Goal: Transaction & Acquisition: Purchase product/service

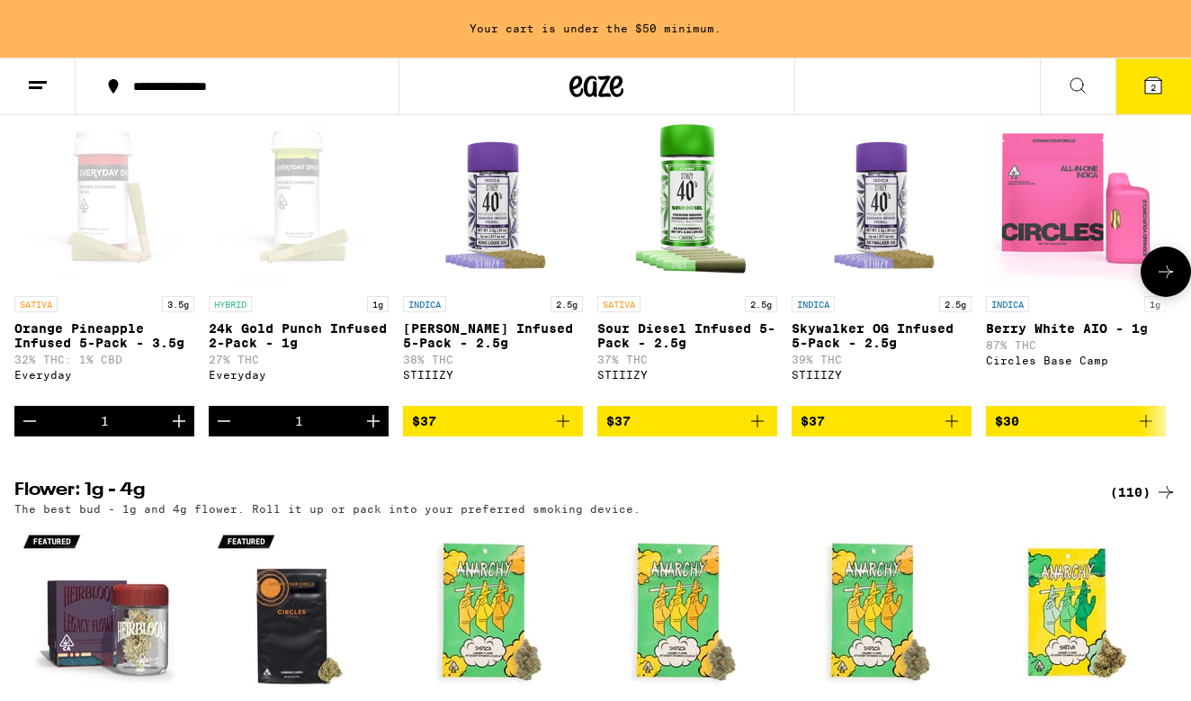
scroll to position [1483, 0]
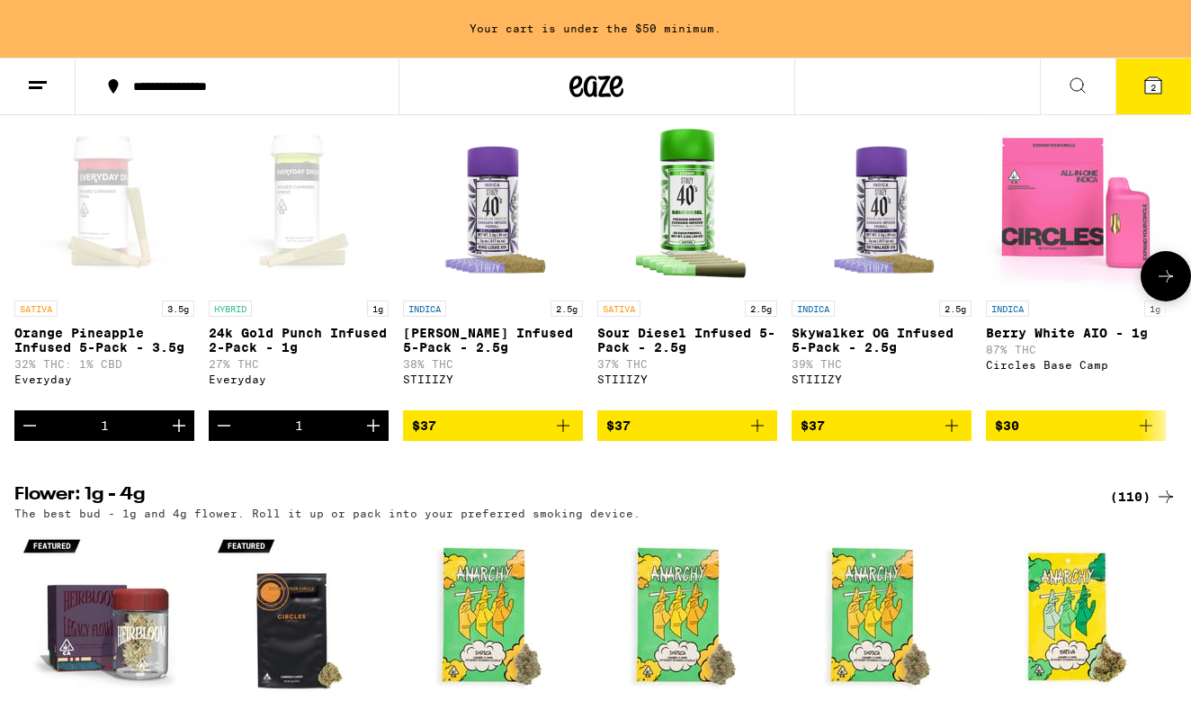
click at [504, 436] on span "$37" at bounding box center [493, 426] width 162 height 22
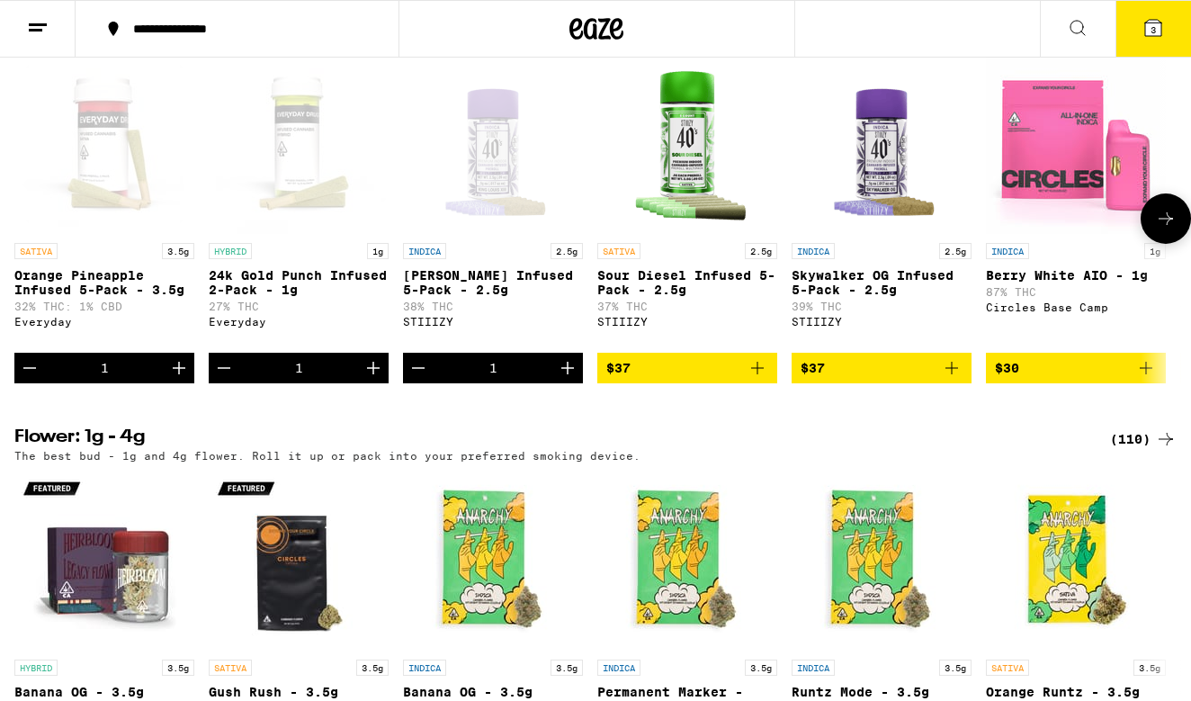
click at [648, 379] on span "$37" at bounding box center [687, 368] width 162 height 22
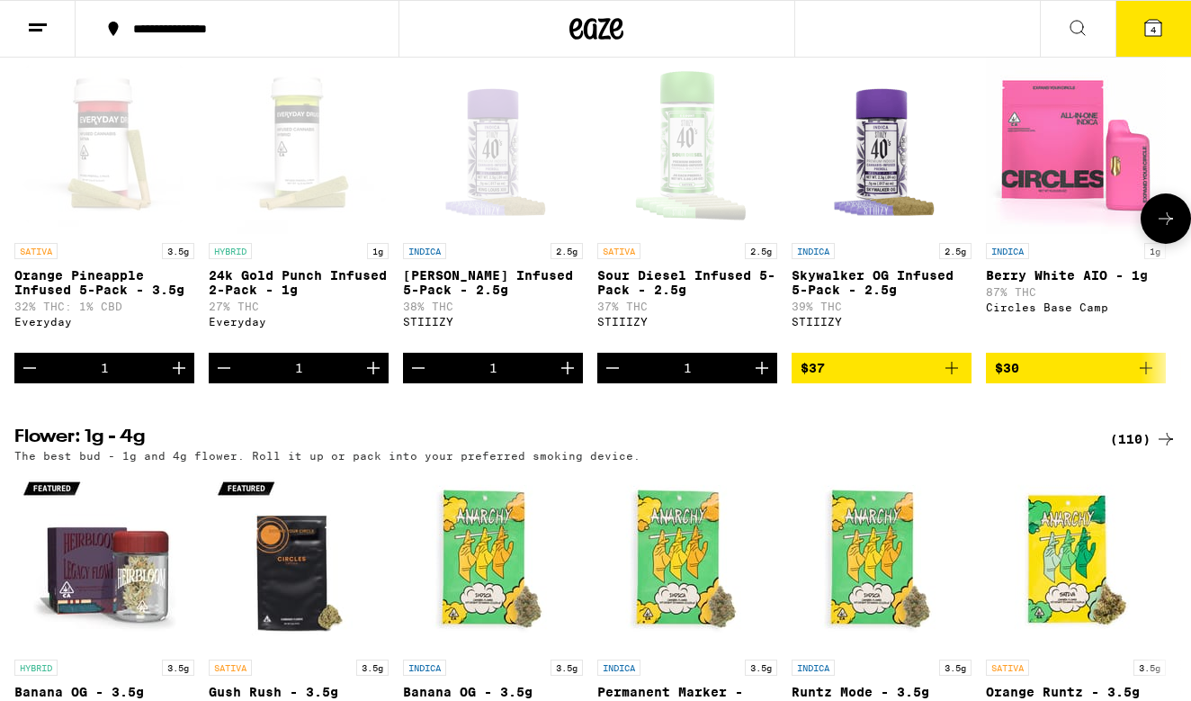
click at [853, 379] on span "$37" at bounding box center [882, 368] width 162 height 22
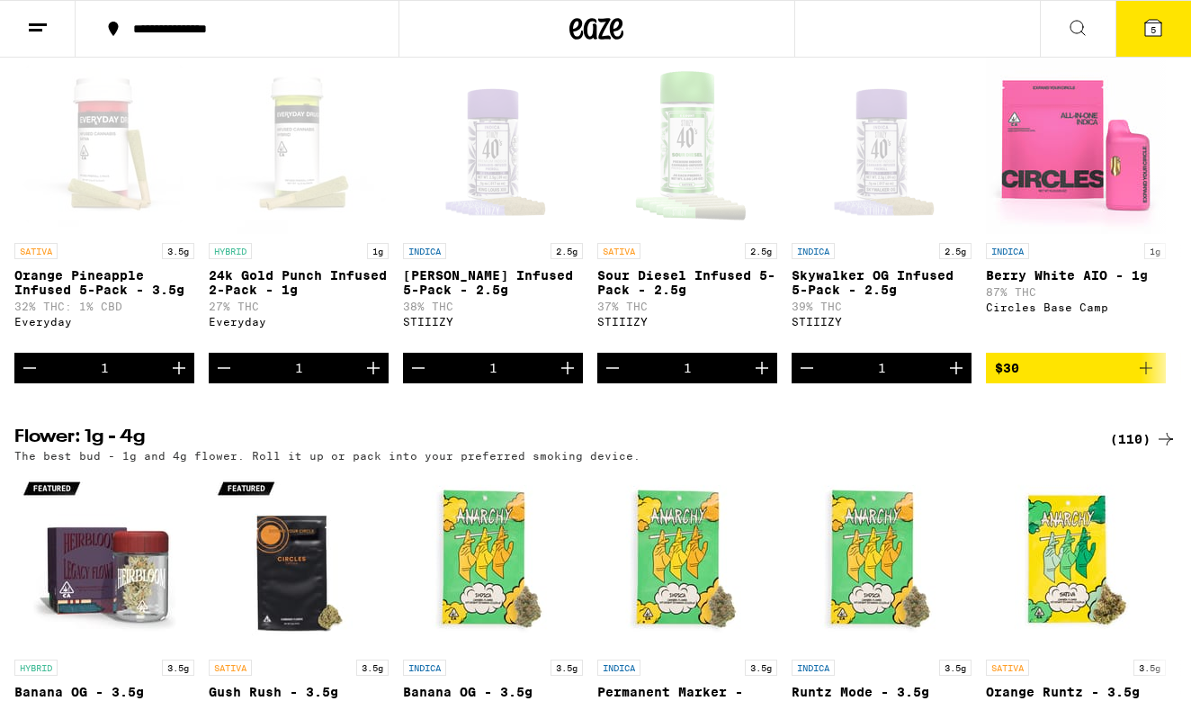
click at [1150, 25] on icon at bounding box center [1153, 28] width 16 height 16
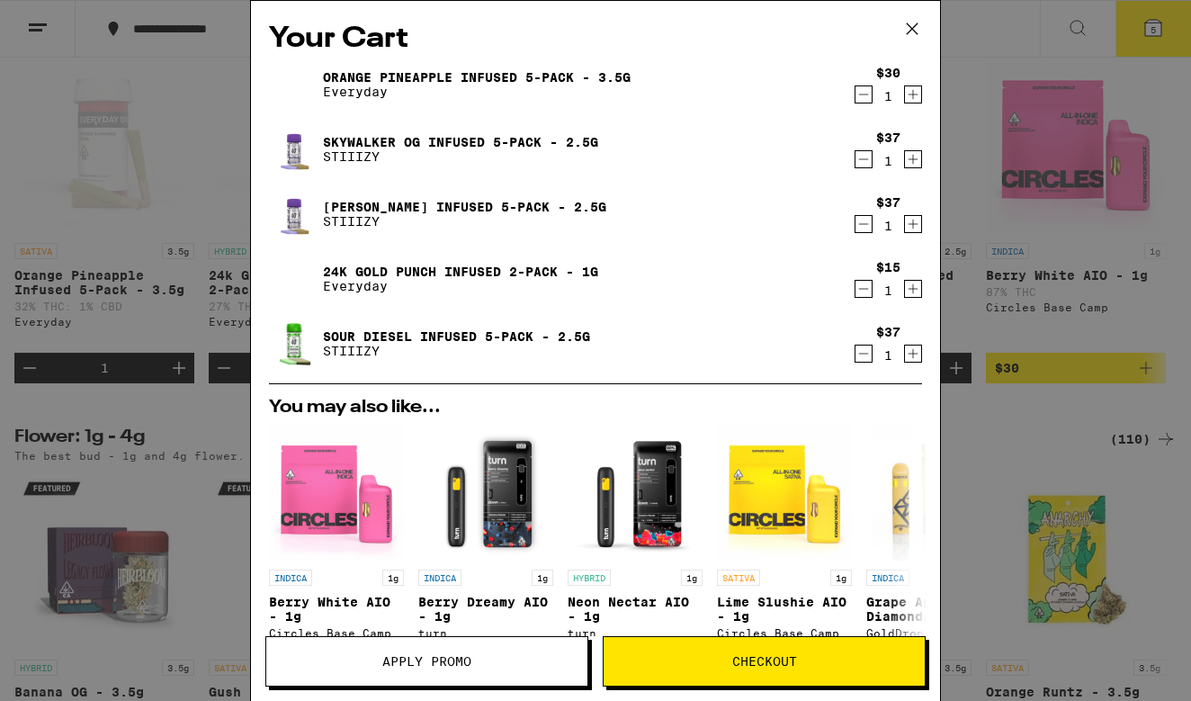
click at [414, 658] on span "Apply Promo" at bounding box center [426, 661] width 89 height 13
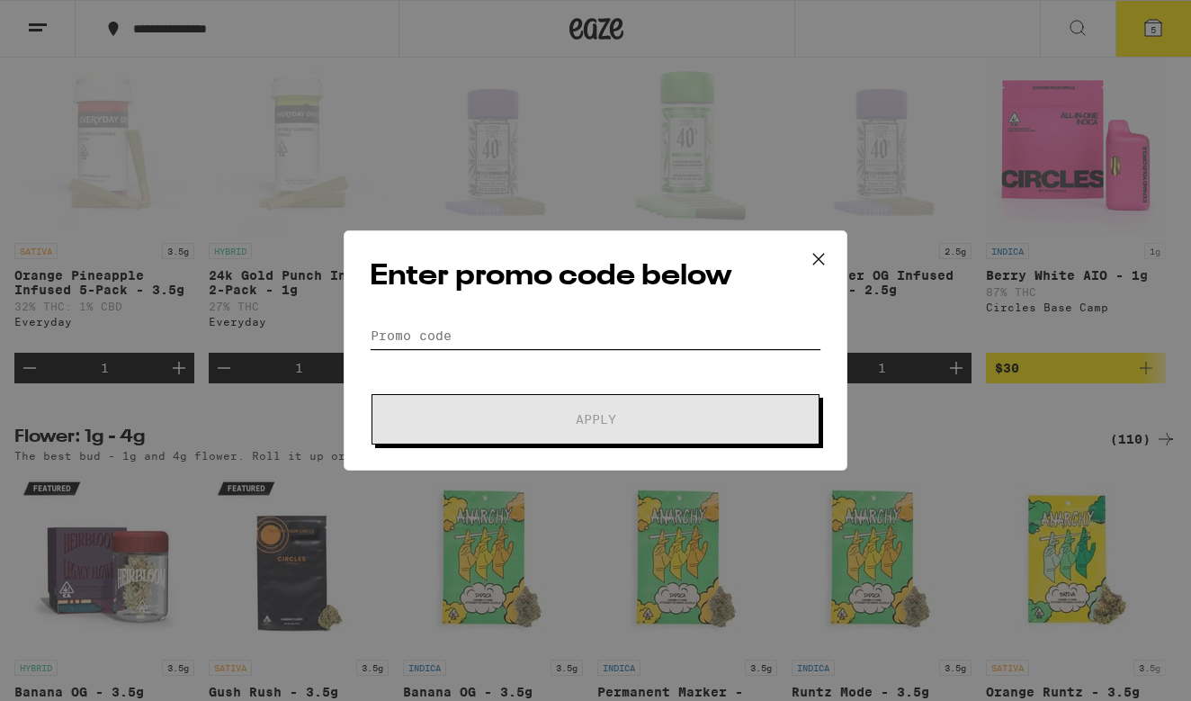
click at [457, 337] on input "Promo Code" at bounding box center [596, 335] width 452 height 27
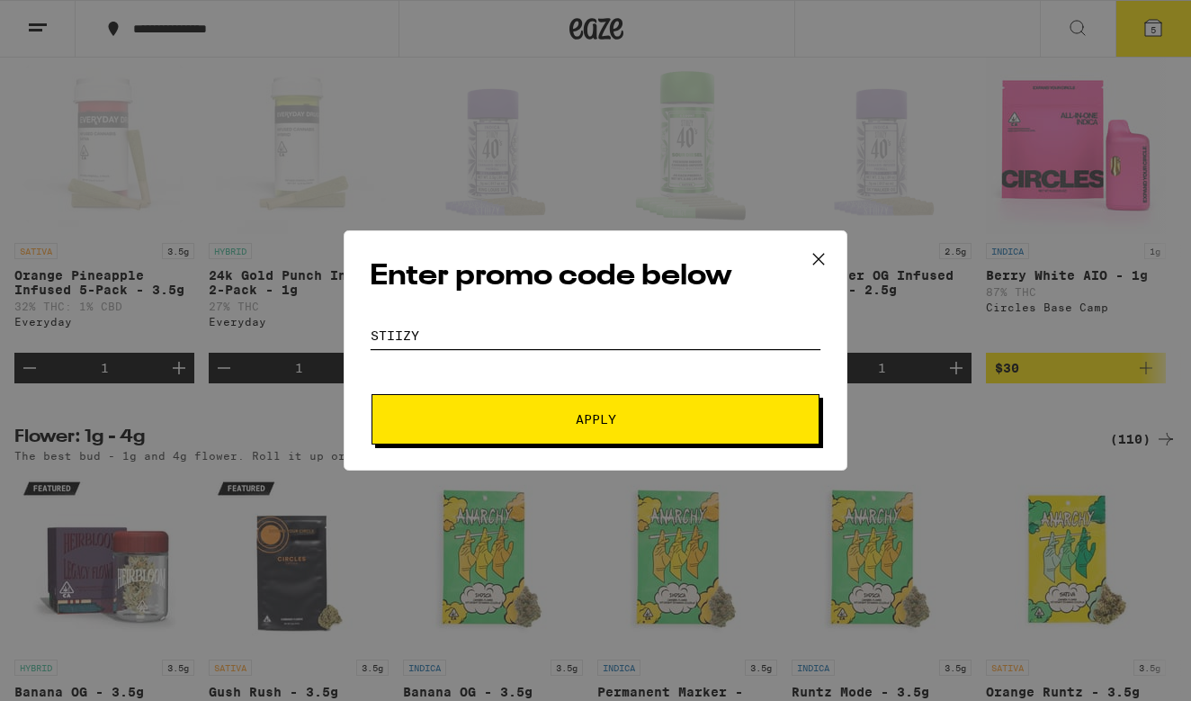
type input "stiizy"
click at [593, 432] on button "Apply" at bounding box center [596, 419] width 448 height 50
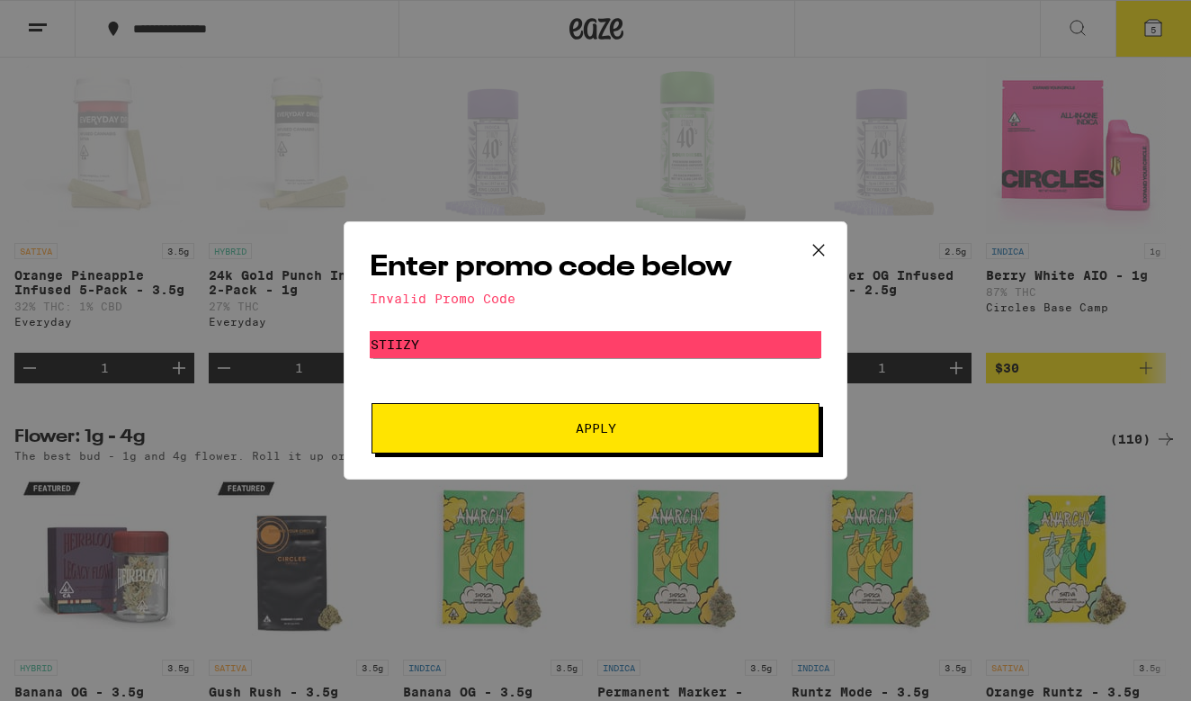
click at [387, 372] on form "Promo Code stiizy Apply" at bounding box center [596, 392] width 452 height 122
click at [819, 247] on icon at bounding box center [818, 250] width 27 height 27
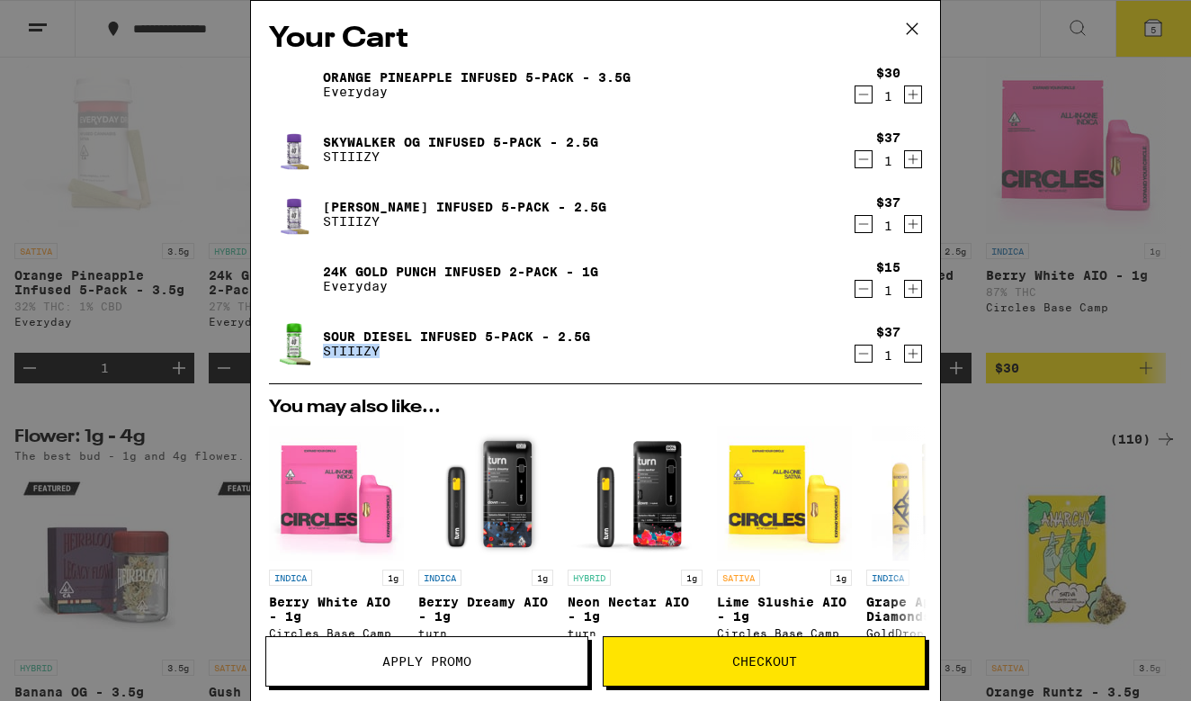
drag, startPoint x: 324, startPoint y: 352, endPoint x: 390, endPoint y: 354, distance: 65.7
click at [390, 354] on p "STIIIZY" at bounding box center [456, 351] width 267 height 14
copy p "STIIIZY"
click at [378, 661] on span "Apply Promo" at bounding box center [426, 661] width 321 height 13
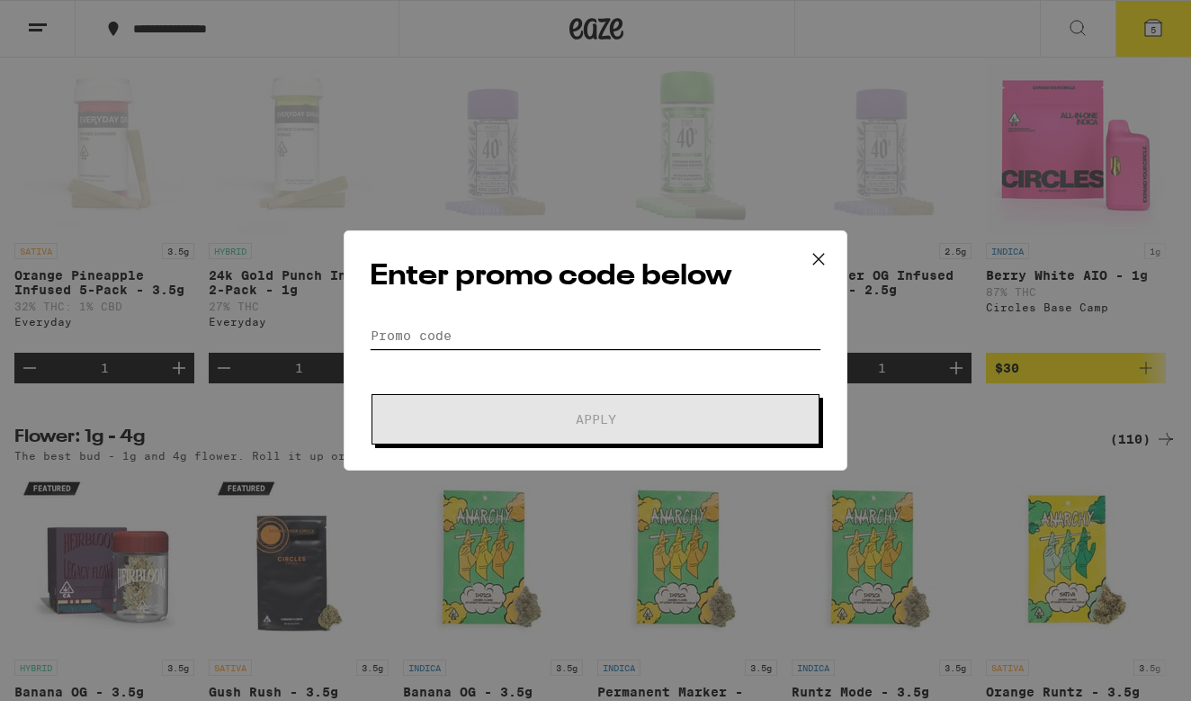
click at [458, 331] on input "Promo Code" at bounding box center [596, 335] width 452 height 27
paste input "STIIIZY"
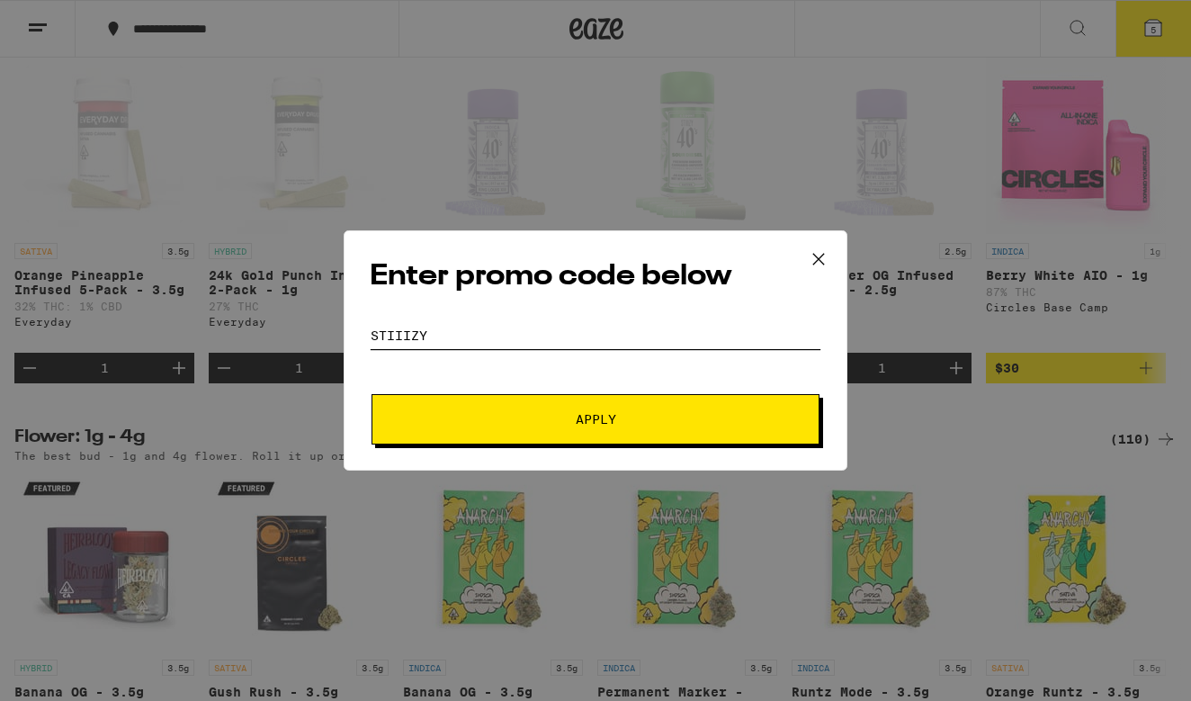
type input "STIIIZY"
click at [504, 420] on span "Apply" at bounding box center [596, 419] width 324 height 13
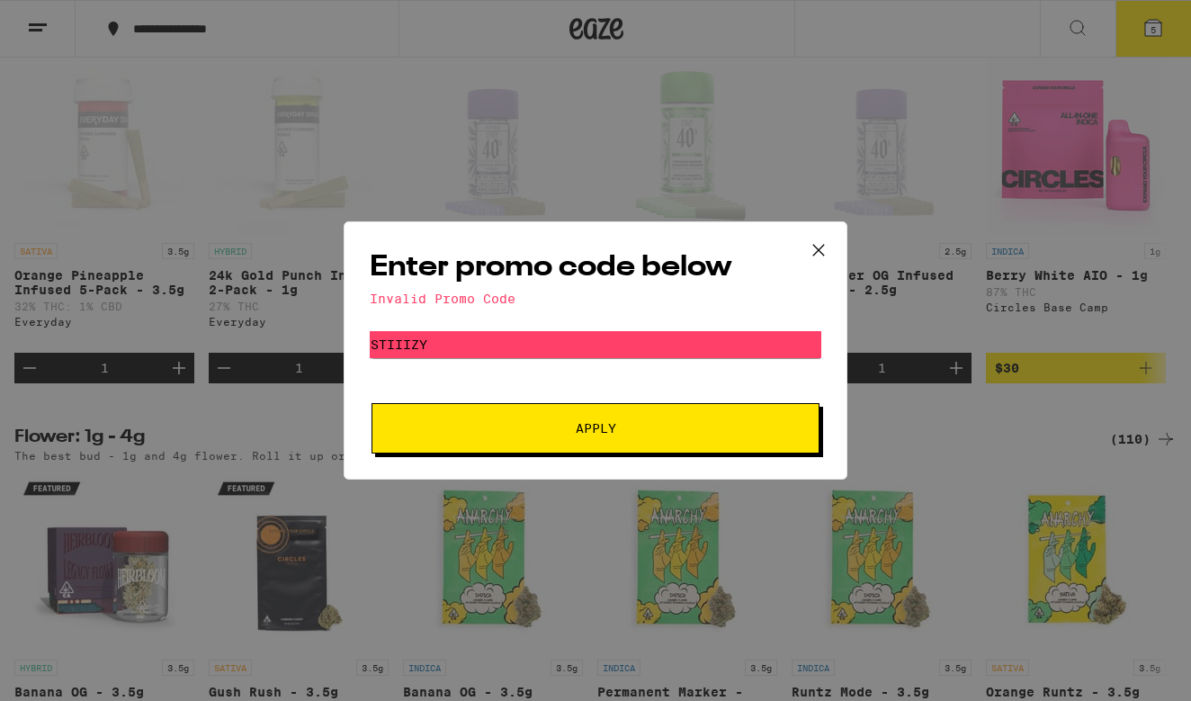
click at [831, 245] on icon at bounding box center [818, 250] width 27 height 27
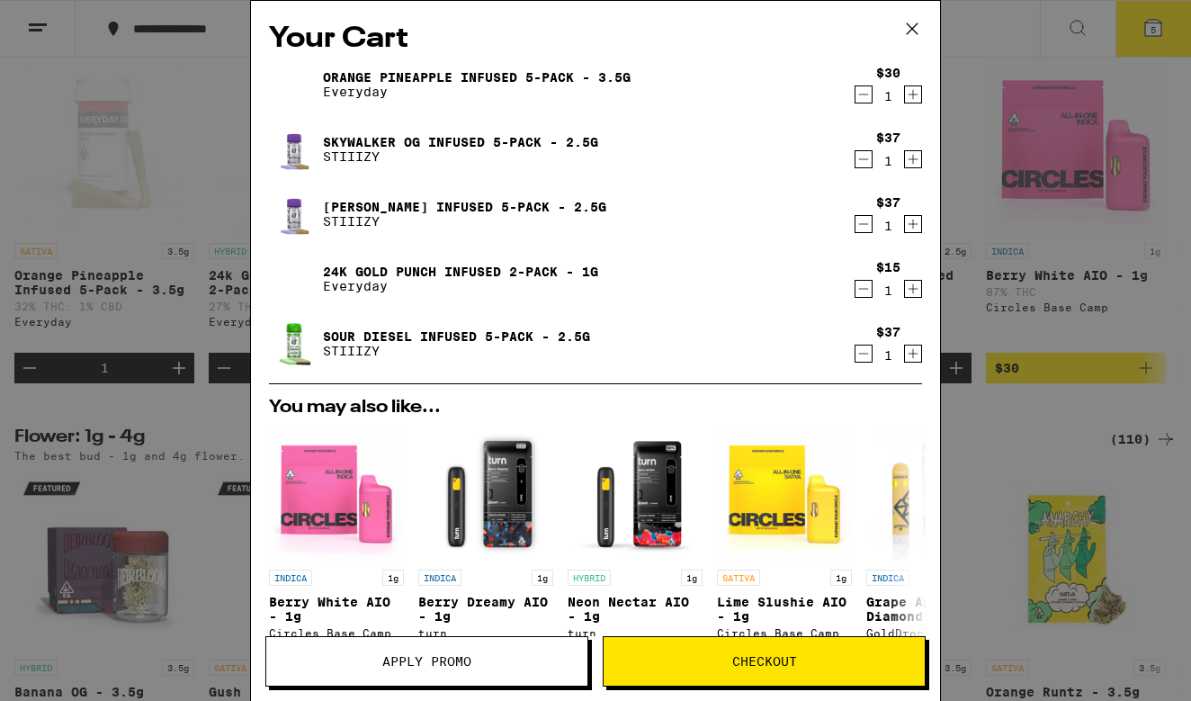
click at [854, 229] on div "$37 1" at bounding box center [888, 214] width 70 height 38
click at [861, 224] on icon "Decrement" at bounding box center [864, 224] width 10 height 0
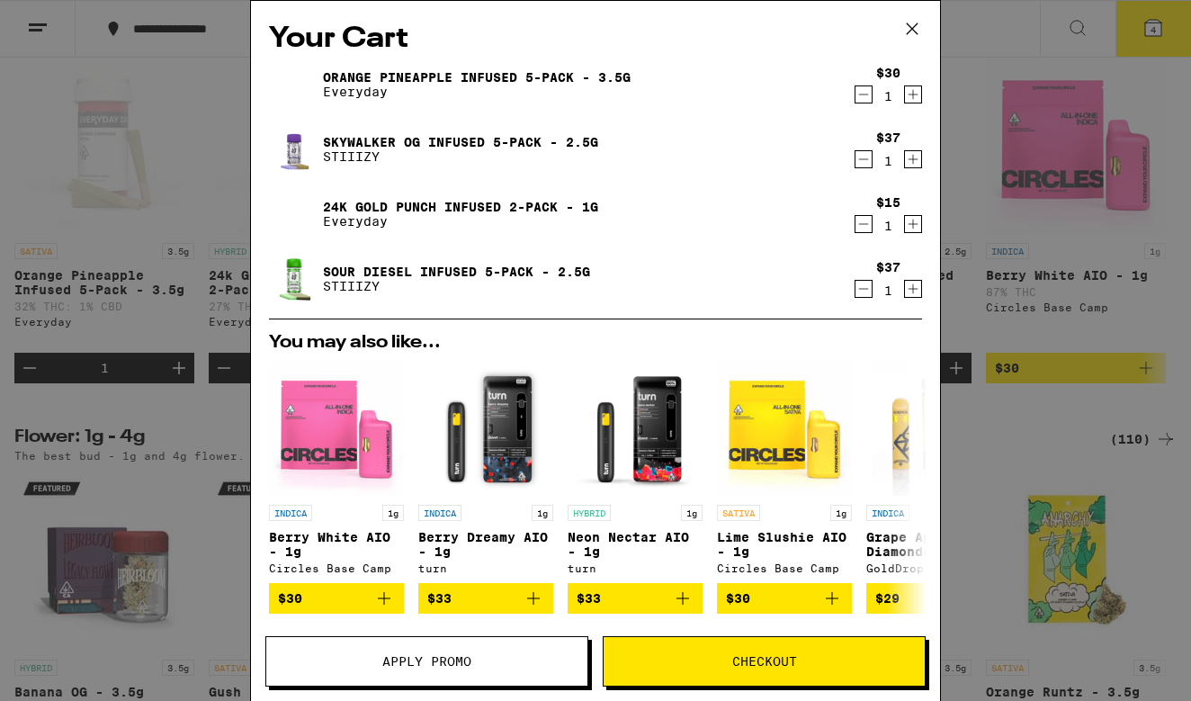
click at [863, 162] on icon "Decrement" at bounding box center [863, 159] width 16 height 22
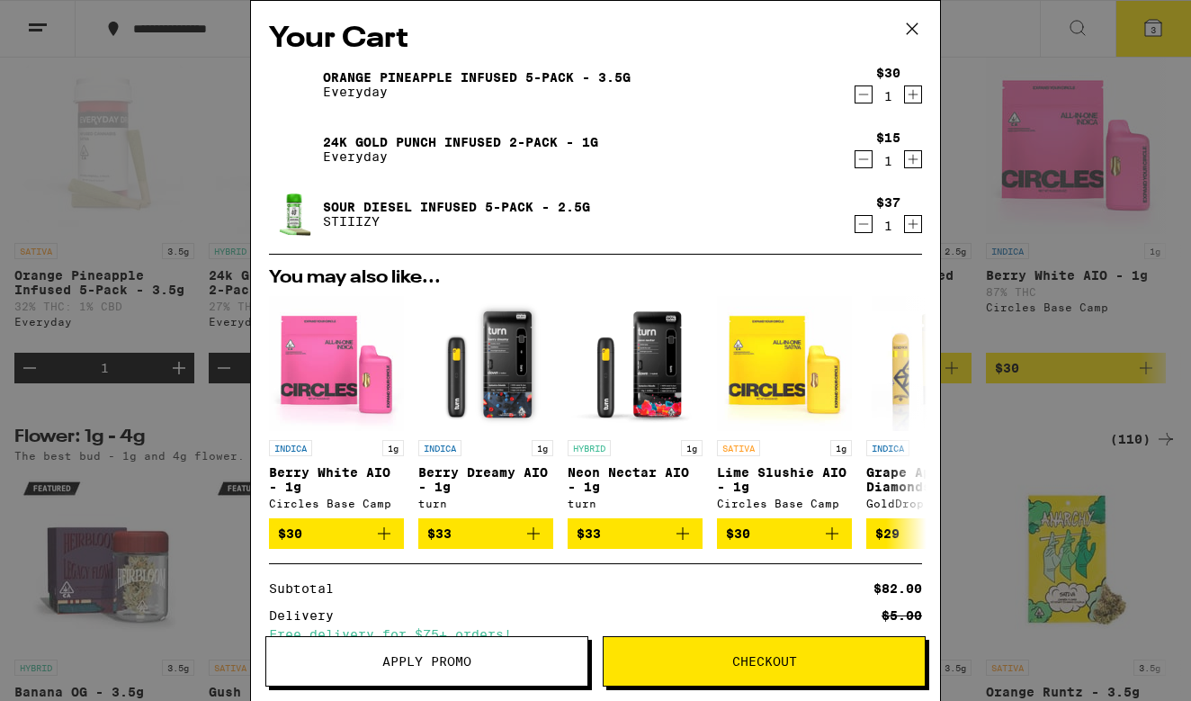
click at [864, 162] on icon "Decrement" at bounding box center [863, 159] width 16 height 22
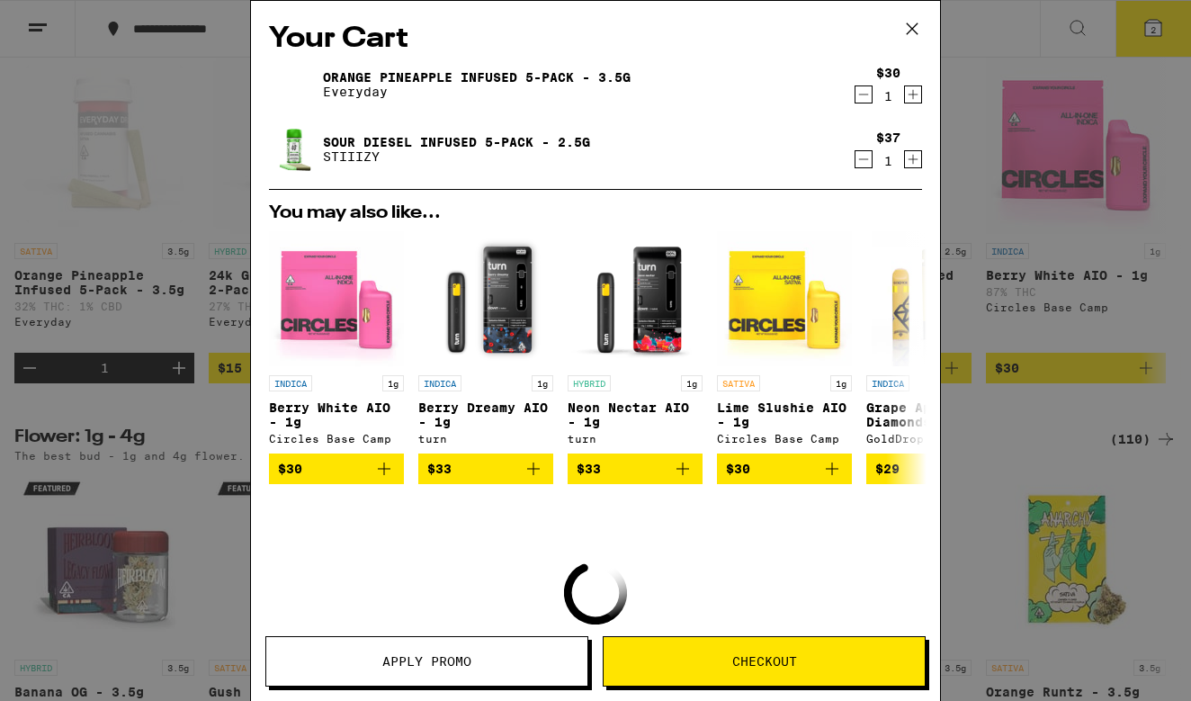
click at [861, 163] on icon "Decrement" at bounding box center [863, 159] width 16 height 22
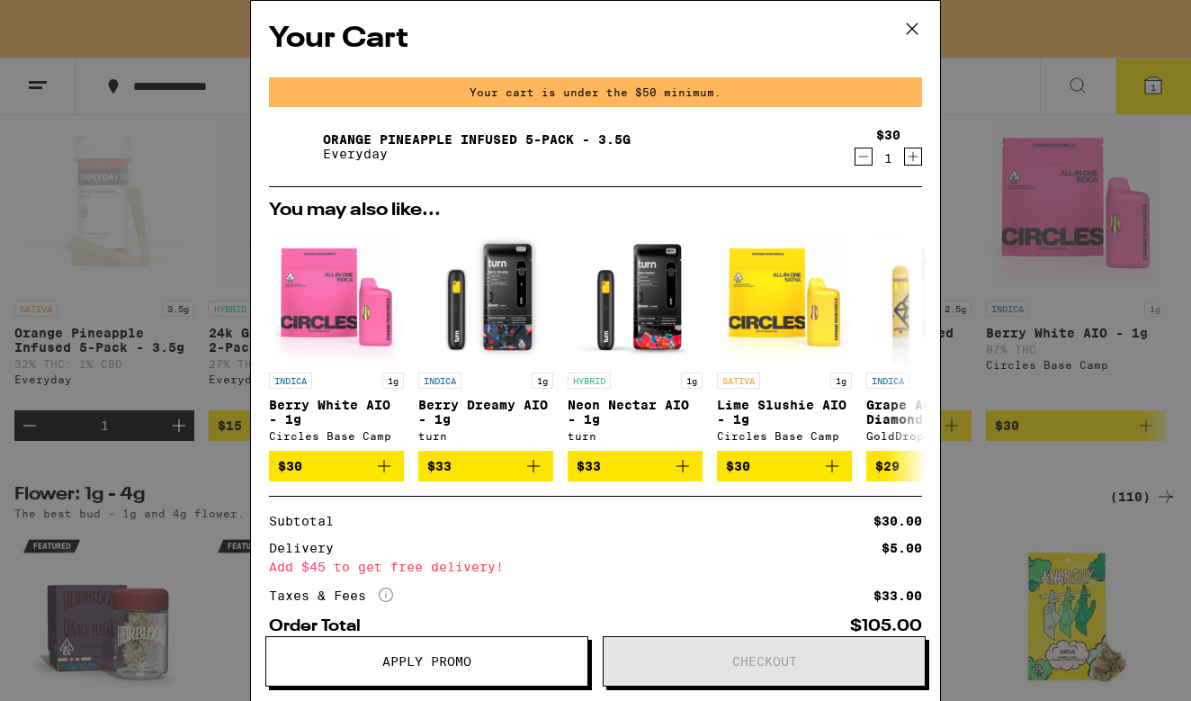
click at [860, 159] on icon "Decrement" at bounding box center [863, 157] width 16 height 22
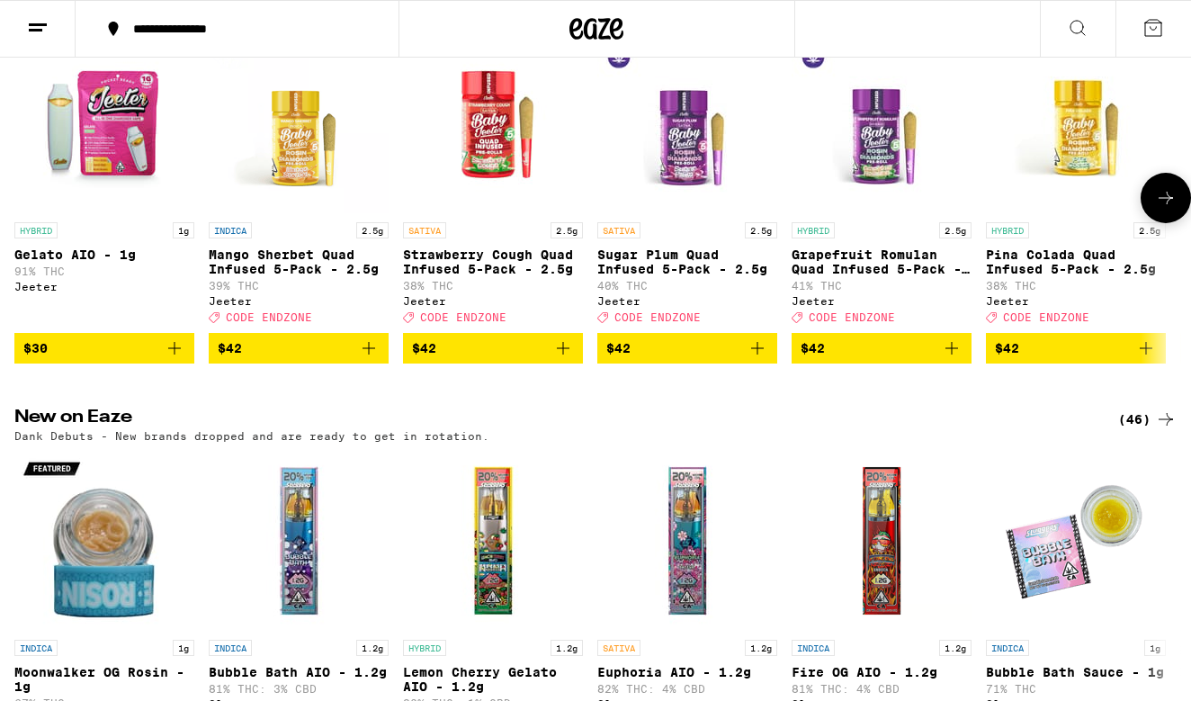
scroll to position [687, 0]
